Goal: Information Seeking & Learning: Learn about a topic

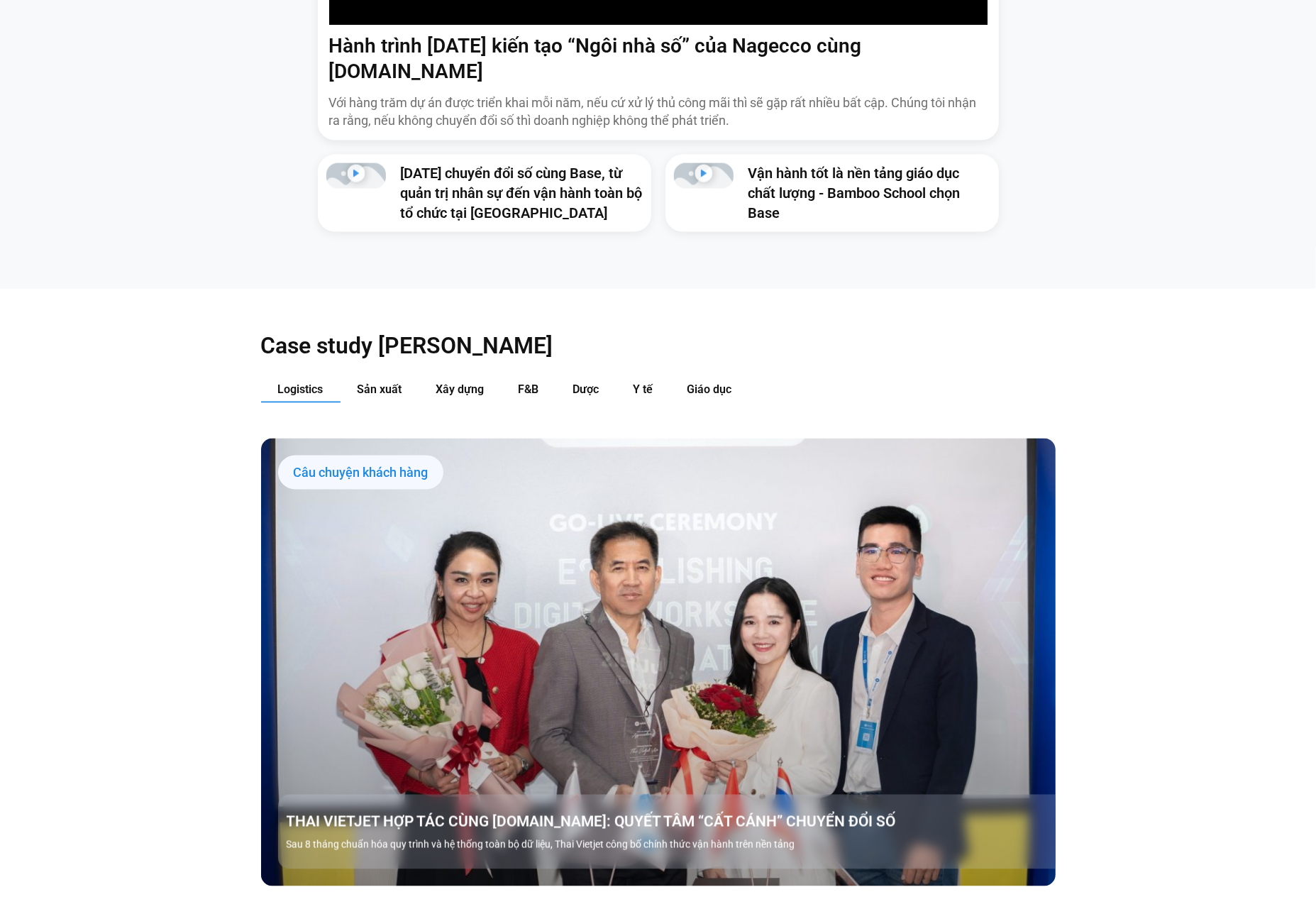
scroll to position [1533, 0]
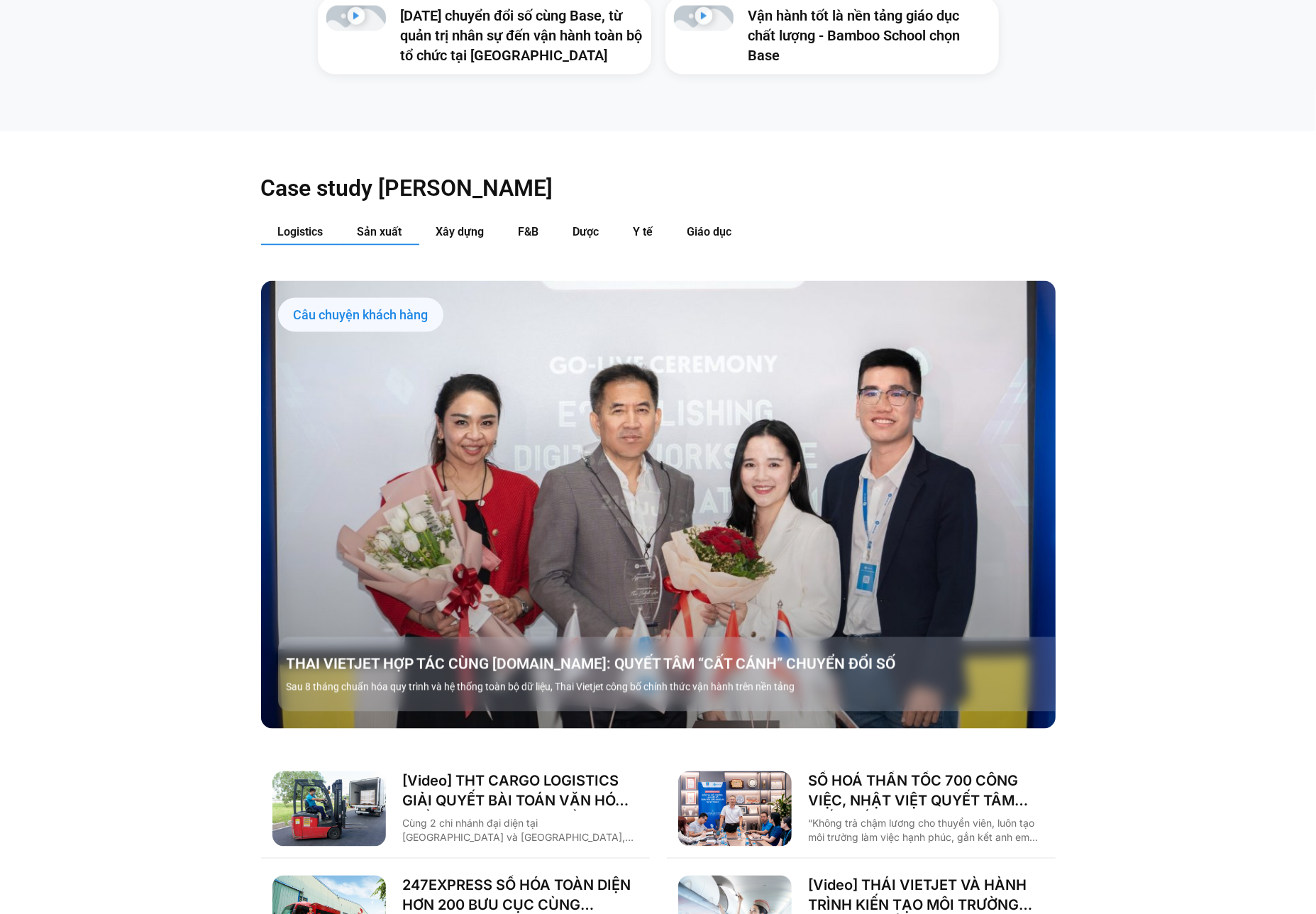
click at [404, 219] on button "Sản xuất" at bounding box center [380, 232] width 79 height 26
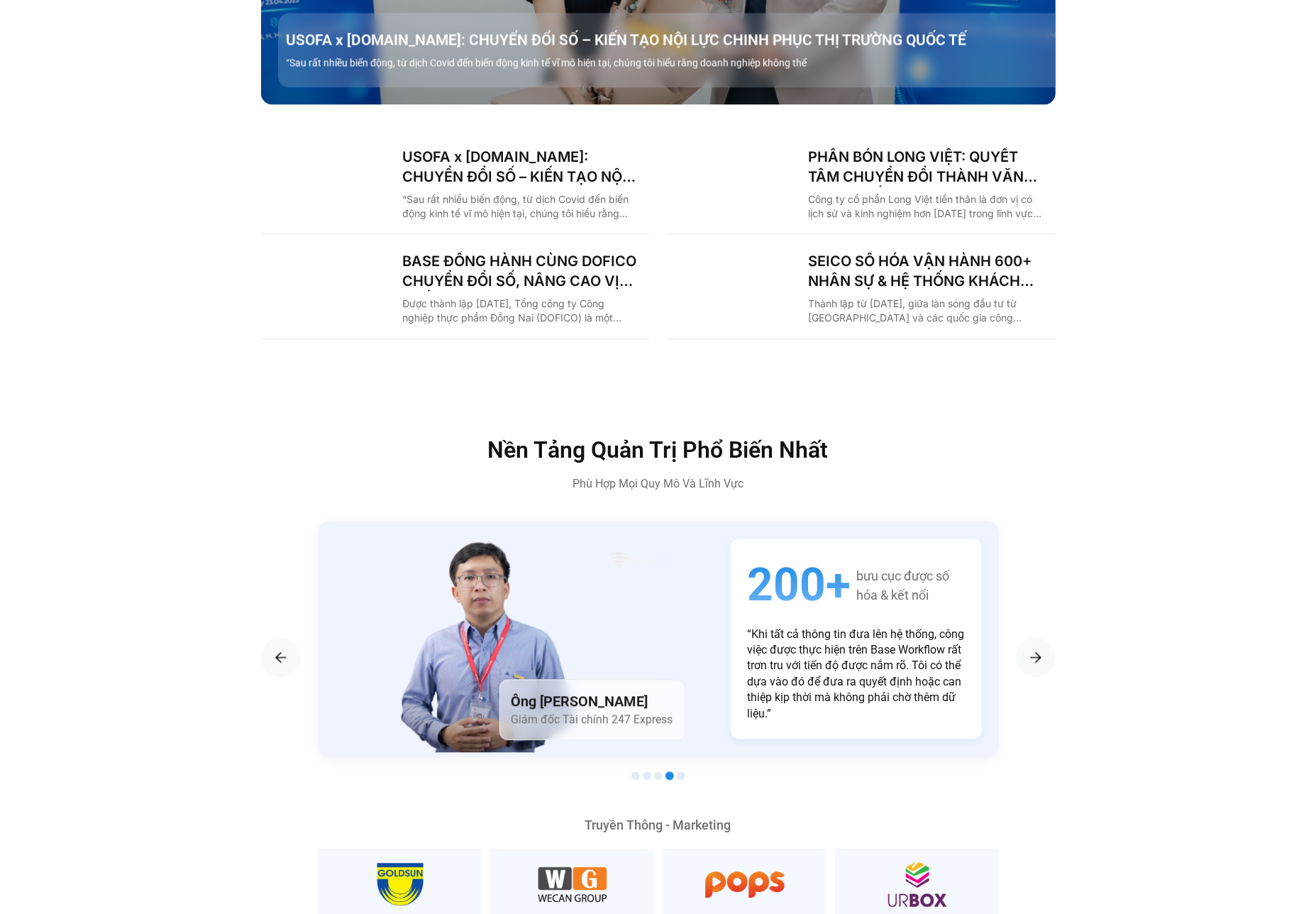
scroll to position [1817, 0]
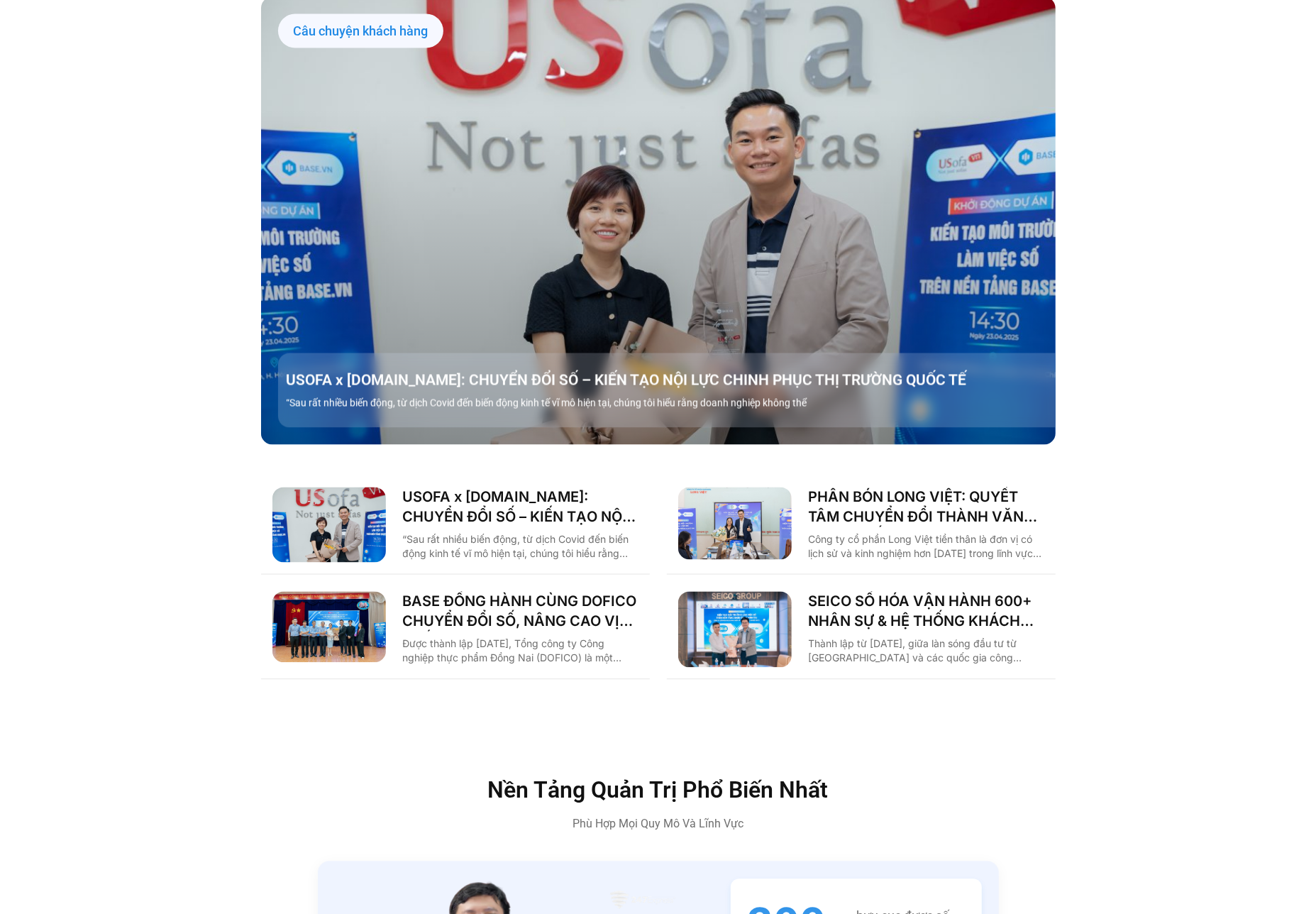
click at [99, 376] on div "Case study theo Ngành Logistics Sản xuất Xây dựng F&B Dược Y tế Giáo dục Câu ch…" at bounding box center [658, 285] width 1316 height 875
click at [895, 487] on link "PHÂN BÓN LONG VIỆT: QUYẾT TÂM CHUYỂN ĐỔI THÀNH VĂN PHÒNG SỐ, GIẢM CÁC THỦ TỤC G…" at bounding box center [926, 507] width 235 height 39
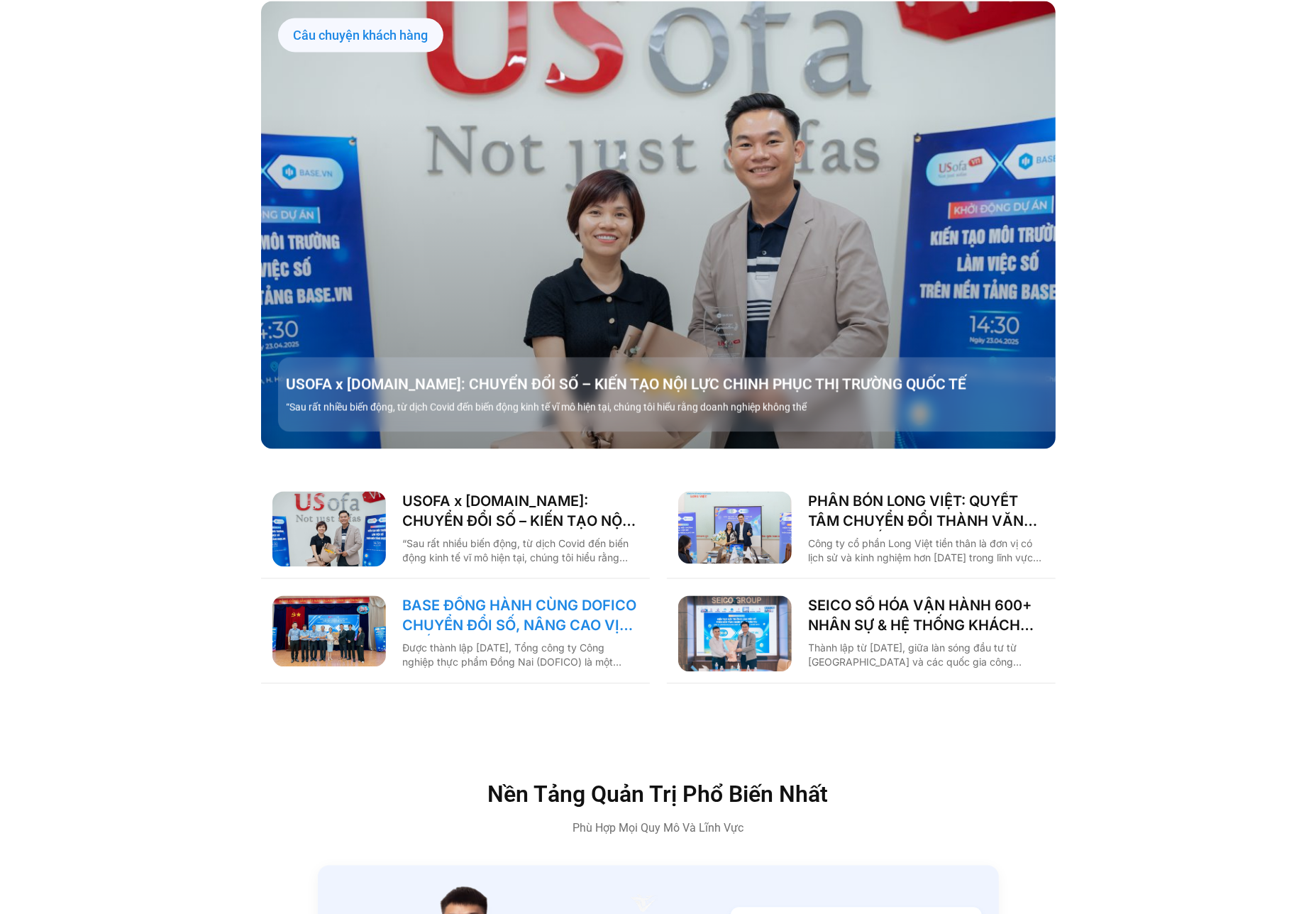
click at [594, 596] on link "BASE ĐỒNG HÀNH CÙNG DOFICO CHUYỂN ĐỔI SỐ, NÂNG CAO VỊ THẾ DOANH NGHIỆP VIỆT" at bounding box center [520, 615] width 235 height 39
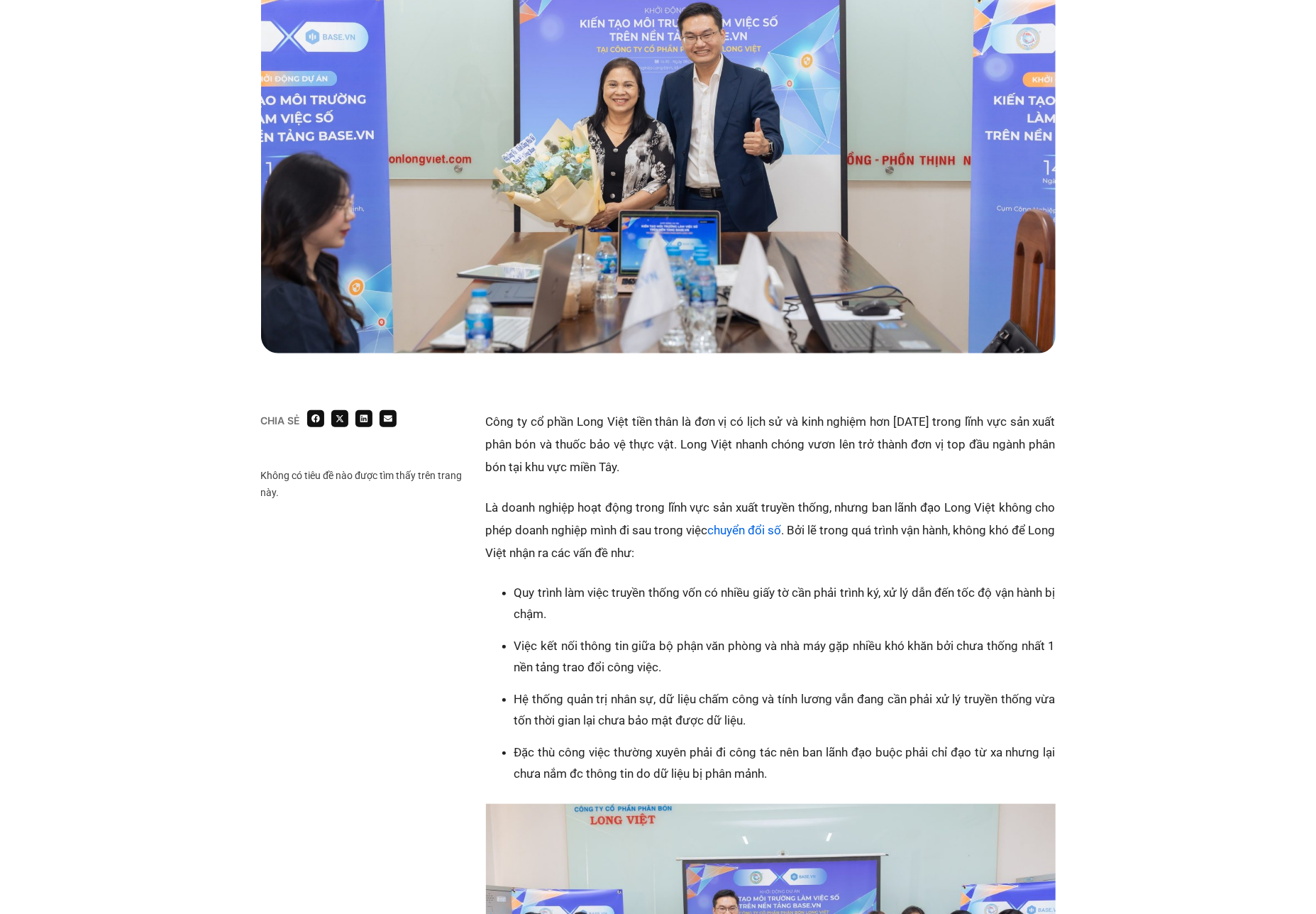
scroll to position [57, 0]
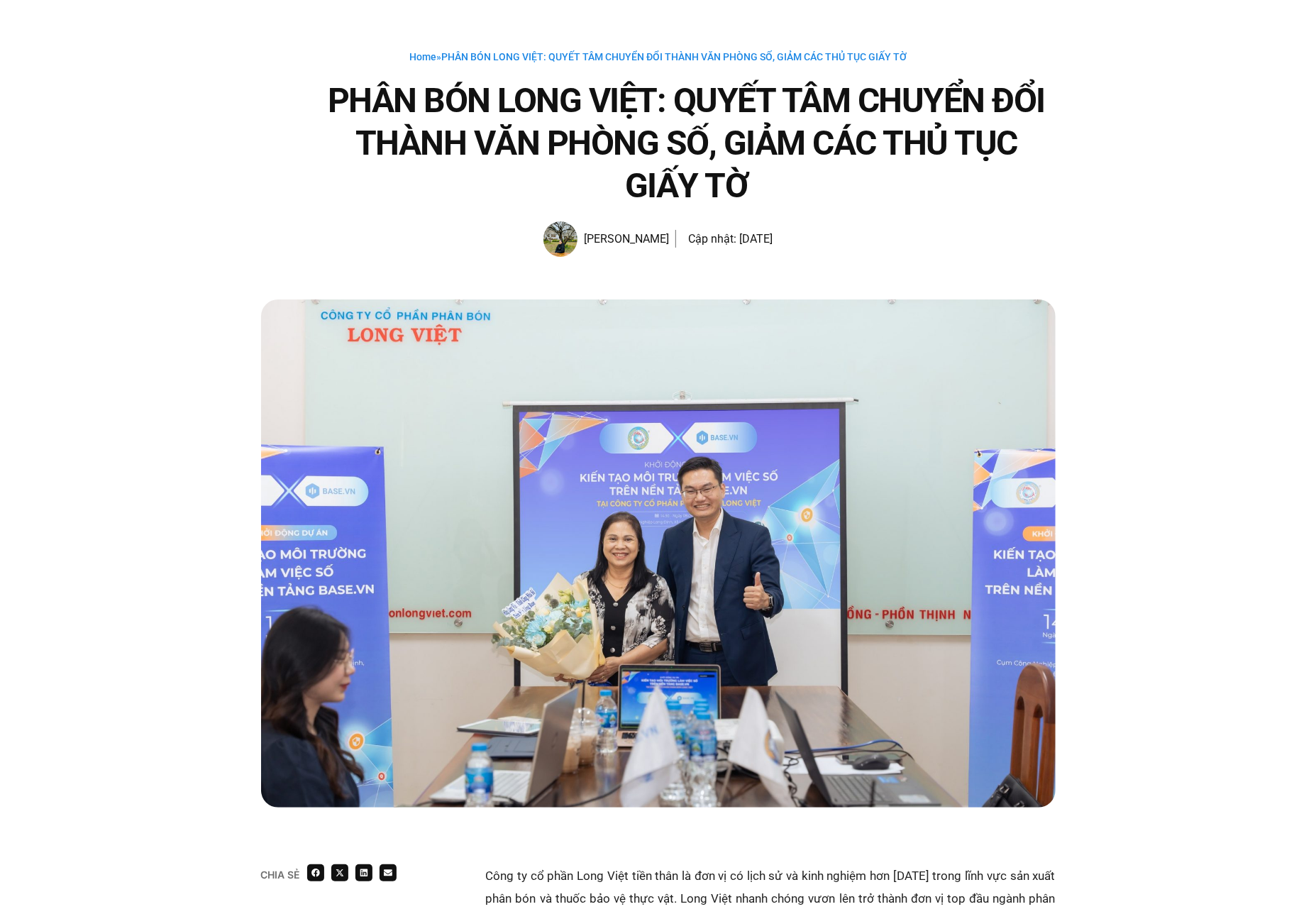
click at [144, 251] on div "Home » PHÂN BÓN LONG VIỆT: QUYẾT TÂM CHUYỂN ĐỔI THÀNH VĂN PHÒNG SỐ, GIẢM CÁC TH…" at bounding box center [658, 145] width 1316 height 308
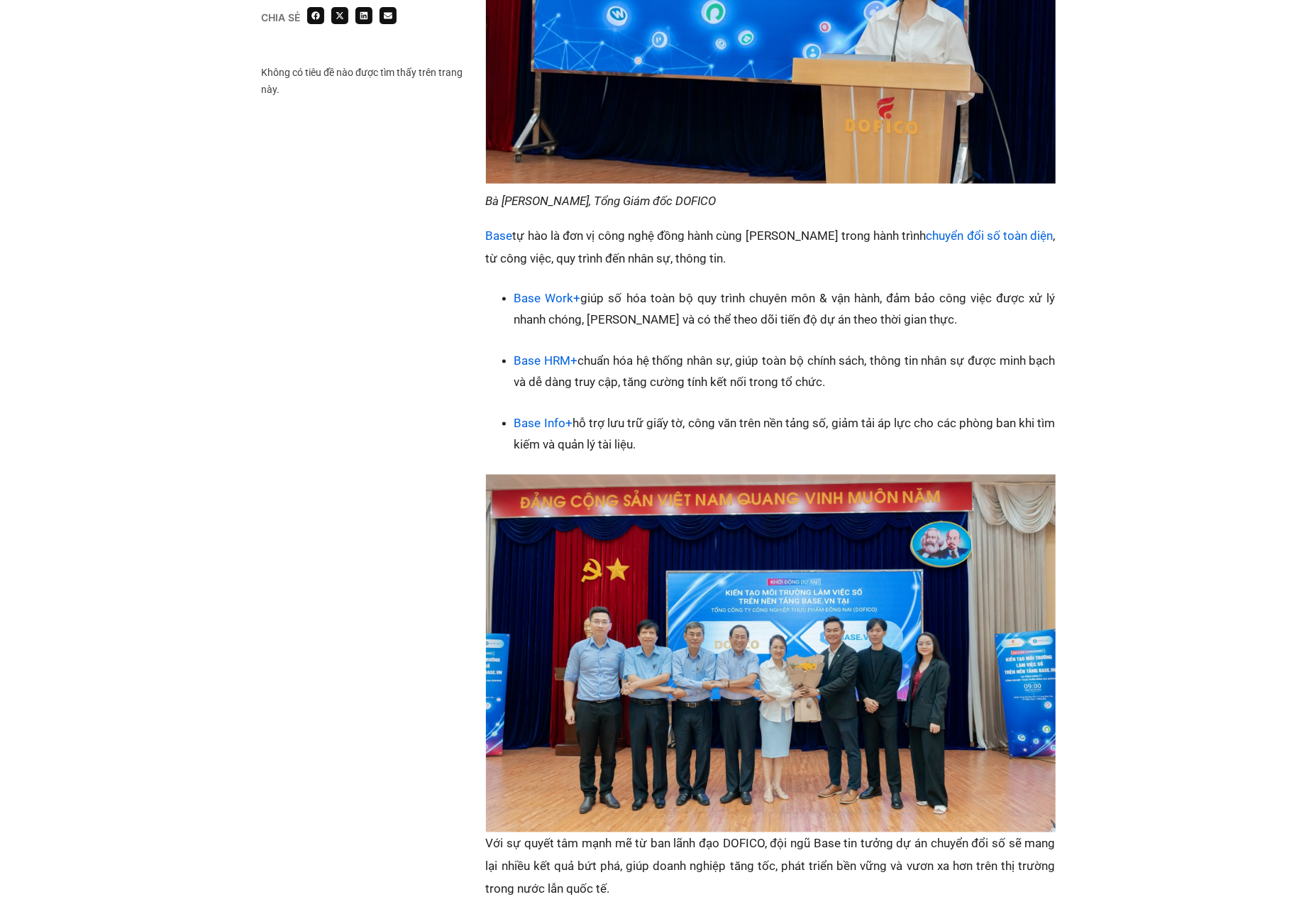
scroll to position [1533, 0]
